Goal: Information Seeking & Learning: Check status

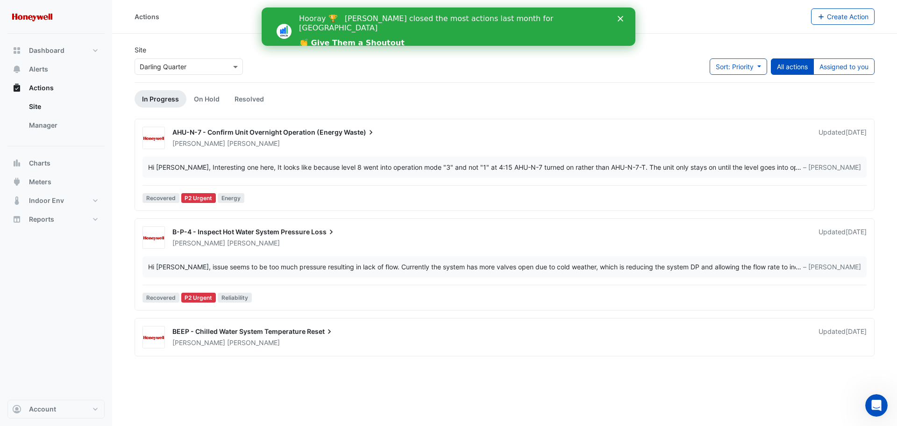
click at [226, 131] on span "AHU-N-7 - Confirm Unit Overnight Operation (Energy" at bounding box center [257, 132] width 170 height 8
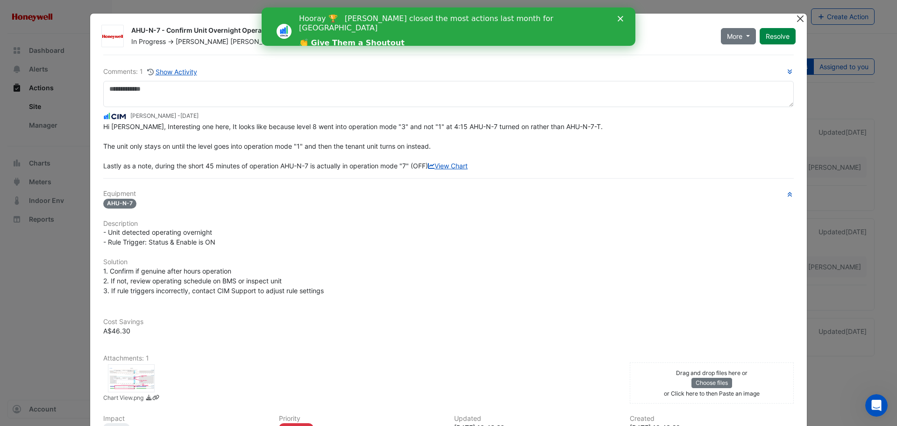
click at [795, 18] on button "Close" at bounding box center [800, 19] width 10 height 10
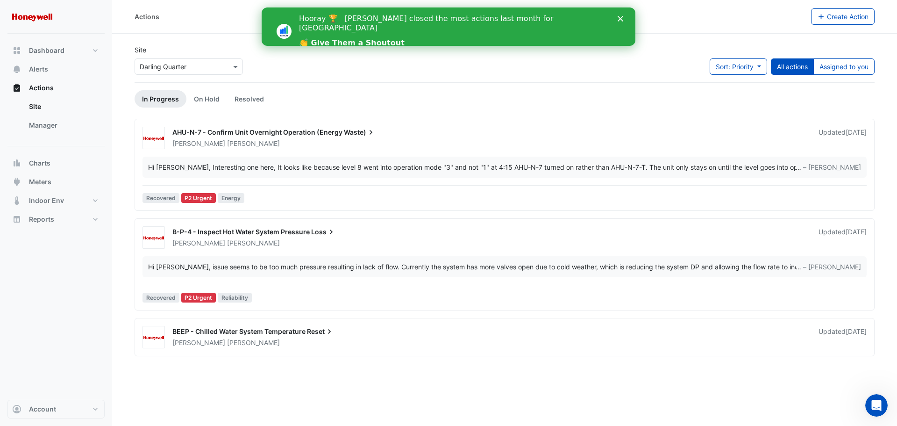
click at [311, 330] on span "Reset" at bounding box center [320, 331] width 27 height 9
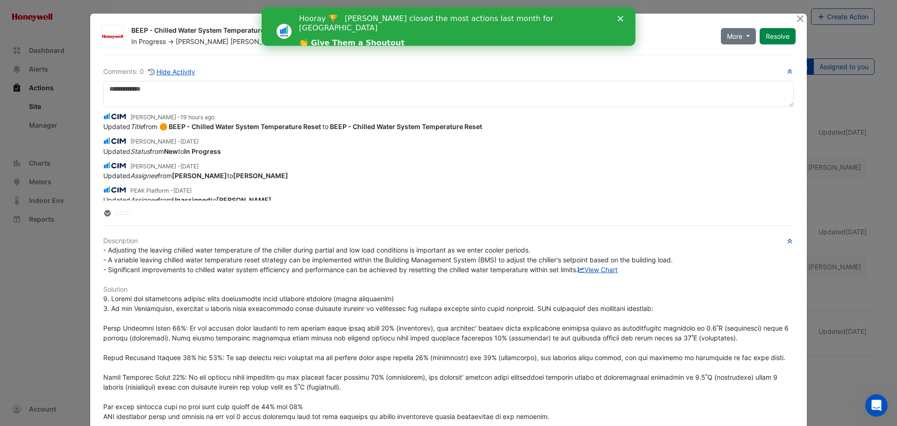
click at [379, 166] on div "[PERSON_NAME] - [DATE]" at bounding box center [448, 165] width 691 height 11
click at [621, 18] on icon "Close" at bounding box center [621, 19] width 6 height 6
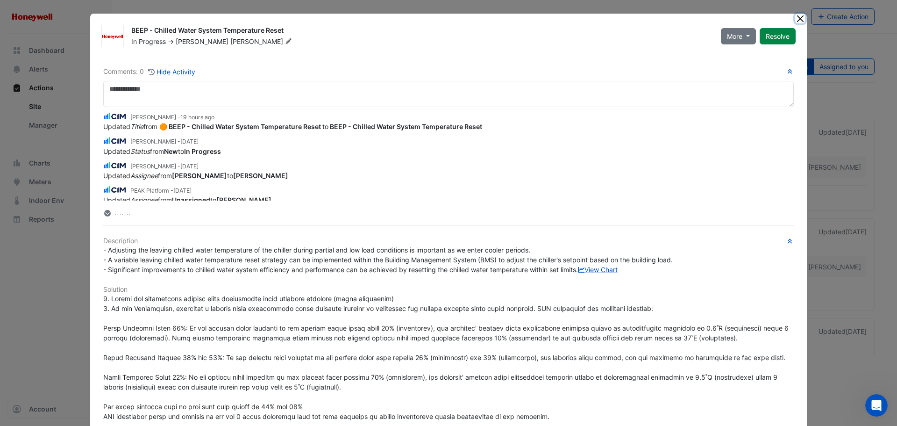
click at [796, 20] on button "Close" at bounding box center [800, 19] width 10 height 10
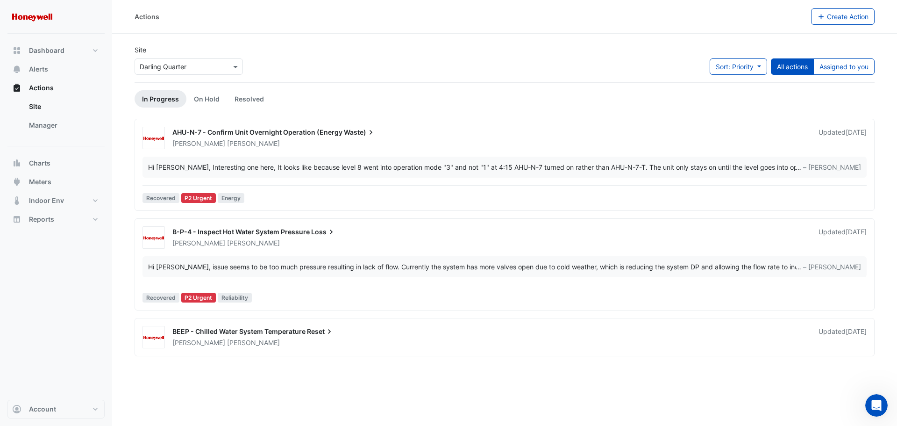
click at [342, 333] on div "BEEP - Chilled Water System Temperature Reset" at bounding box center [489, 332] width 635 height 11
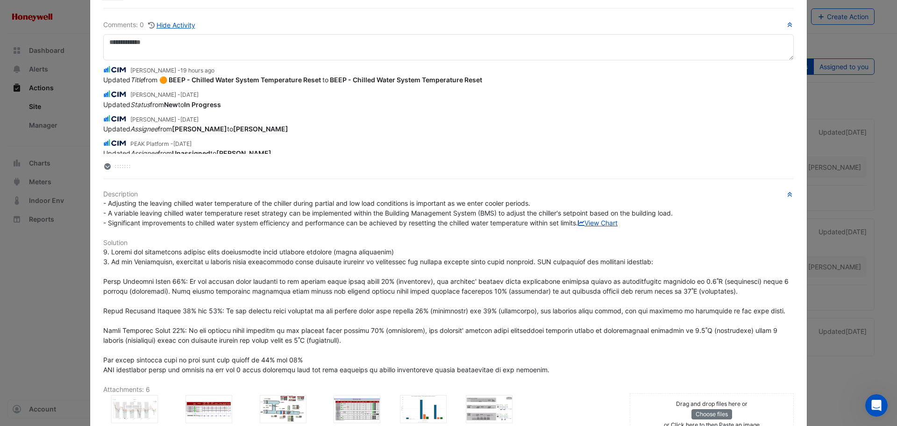
scroll to position [93, 0]
